Goal: Task Accomplishment & Management: Use online tool/utility

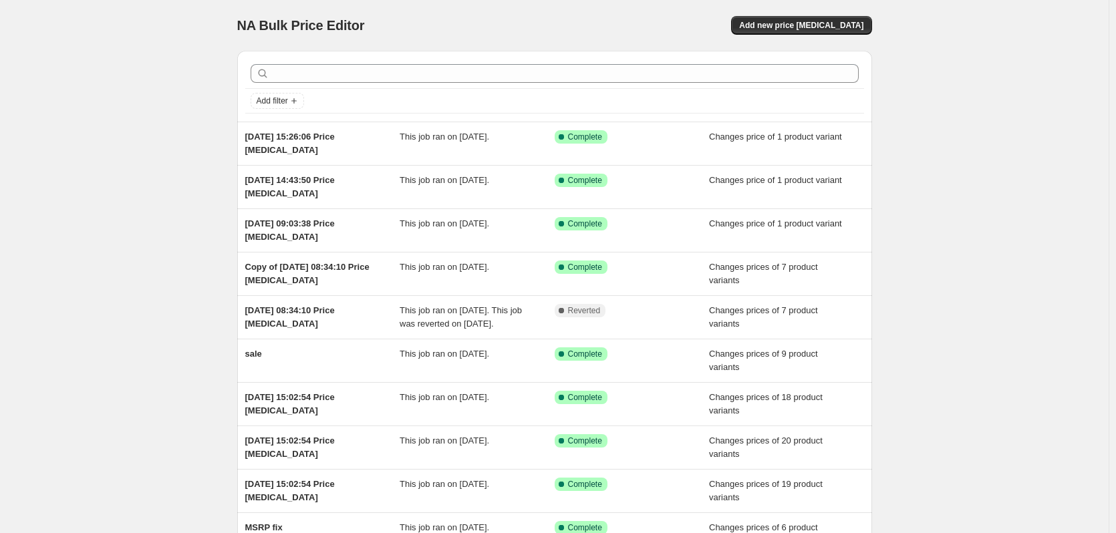
click at [106, 56] on div "NA Bulk Price Editor. This page is ready NA Bulk Price Editor Add new price cha…" at bounding box center [554, 344] width 1109 height 689
click at [108, 122] on div "NA Bulk Price Editor. This page is ready NA Bulk Price Editor Add new price cha…" at bounding box center [554, 344] width 1109 height 689
click at [109, 129] on div "NA Bulk Price Editor. This page is ready NA Bulk Price Editor Add new price cha…" at bounding box center [554, 344] width 1109 height 689
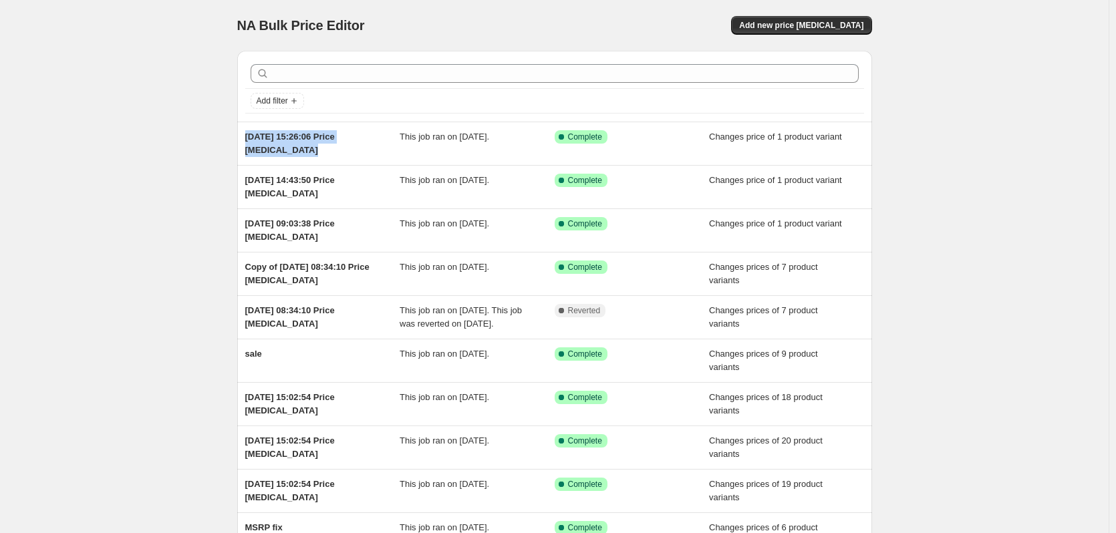
click at [109, 129] on div "NA Bulk Price Editor. This page is ready NA Bulk Price Editor Add new price cha…" at bounding box center [554, 344] width 1109 height 689
drag, startPoint x: 981, startPoint y: 142, endPoint x: 1122, endPoint y: 83, distance: 153.4
click at [982, 142] on div "NA Bulk Price Editor. This page is ready NA Bulk Price Editor Add new price cha…" at bounding box center [554, 344] width 1109 height 689
click at [122, 119] on div "NA Bulk Price Editor. This page is ready NA Bulk Price Editor Add new price cha…" at bounding box center [554, 344] width 1109 height 689
click at [104, 124] on div "NA Bulk Price Editor. This page is ready NA Bulk Price Editor Add new price cha…" at bounding box center [554, 344] width 1109 height 689
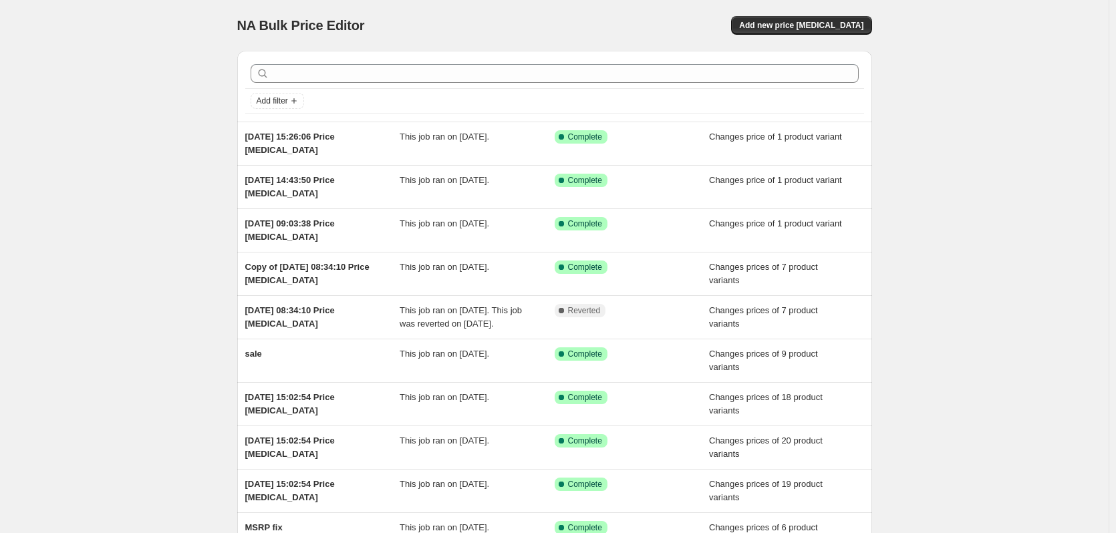
click at [104, 124] on div "NA Bulk Price Editor. This page is ready NA Bulk Price Editor Add new price cha…" at bounding box center [554, 344] width 1109 height 689
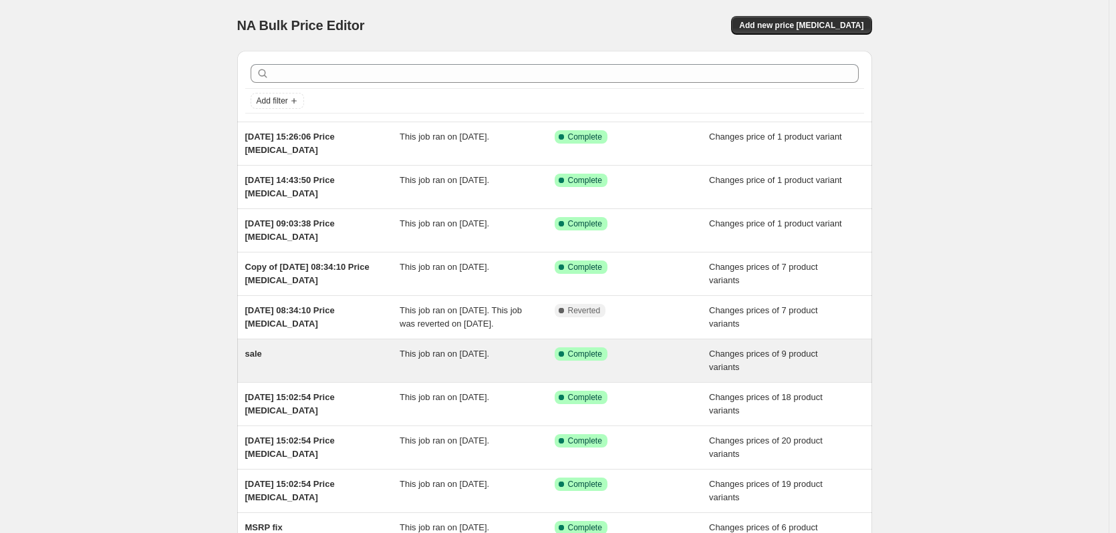
click at [354, 357] on div "sale" at bounding box center [322, 361] width 155 height 27
click at [332, 354] on div "sale" at bounding box center [322, 361] width 155 height 27
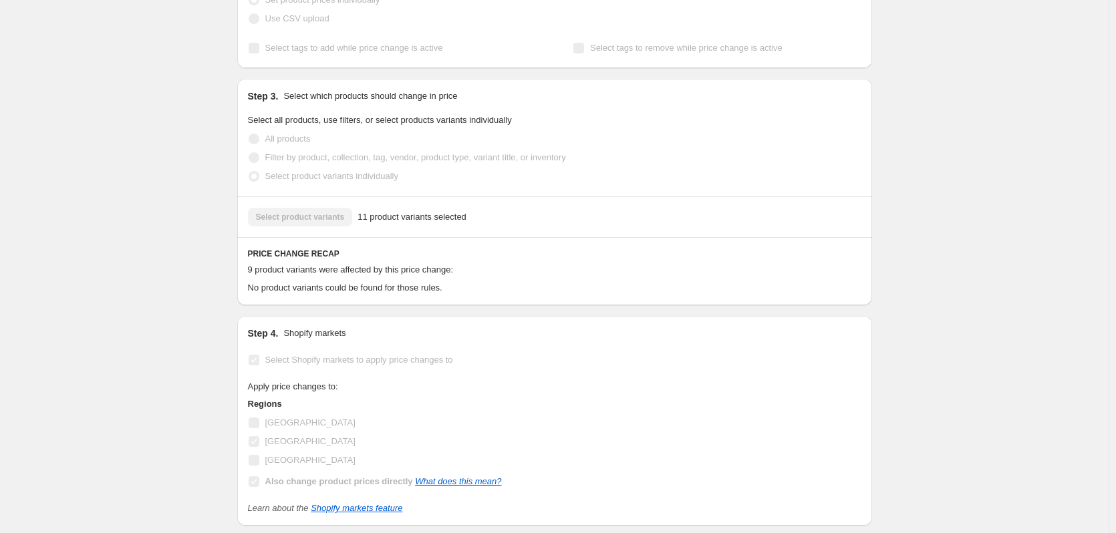
click at [124, 201] on div "sale. This page is ready sale Success Complete Complete Price revert scheduling…" at bounding box center [554, 185] width 1109 height 1038
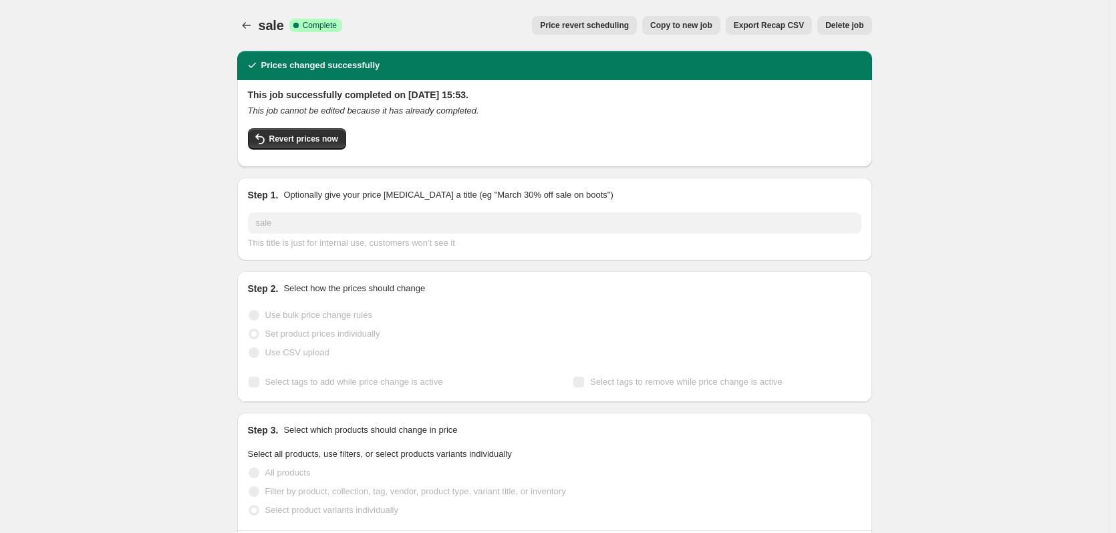
click at [124, 205] on div "sale. This page is ready sale Success Complete Complete Price revert scheduling…" at bounding box center [554, 519] width 1109 height 1038
click at [770, 27] on span "Export Recap CSV" at bounding box center [769, 25] width 70 height 11
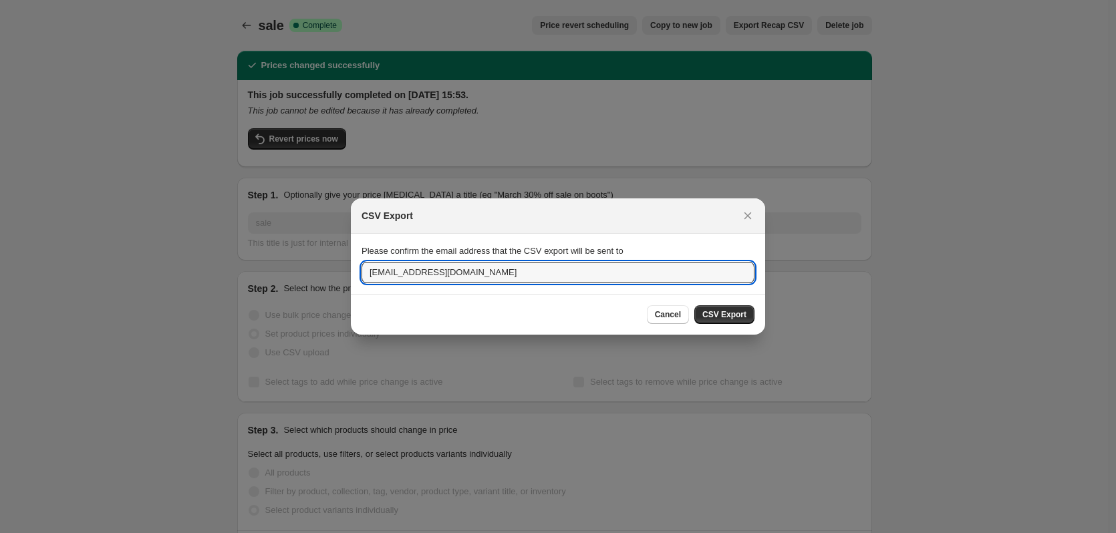
drag, startPoint x: 419, startPoint y: 269, endPoint x: 299, endPoint y: 267, distance: 119.7
type input "sebastian.cis@evolutionpowertools.com"
click at [725, 322] on button "CSV Export" at bounding box center [725, 314] width 60 height 19
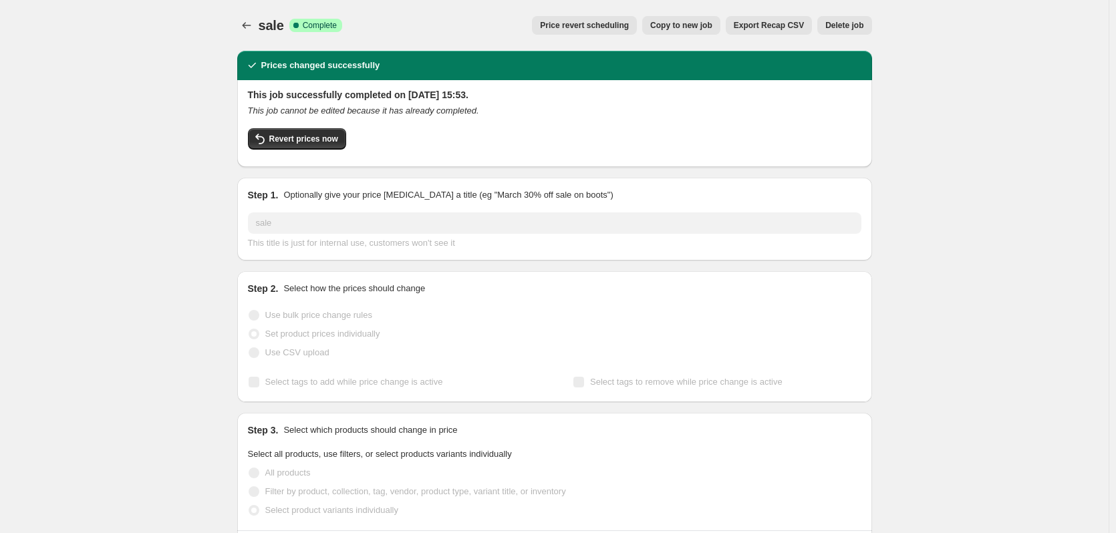
click at [115, 207] on div "sale. This page is ready sale Success Complete Complete Price revert scheduling…" at bounding box center [554, 519] width 1109 height 1038
